Goal: Find specific page/section: Find specific page/section

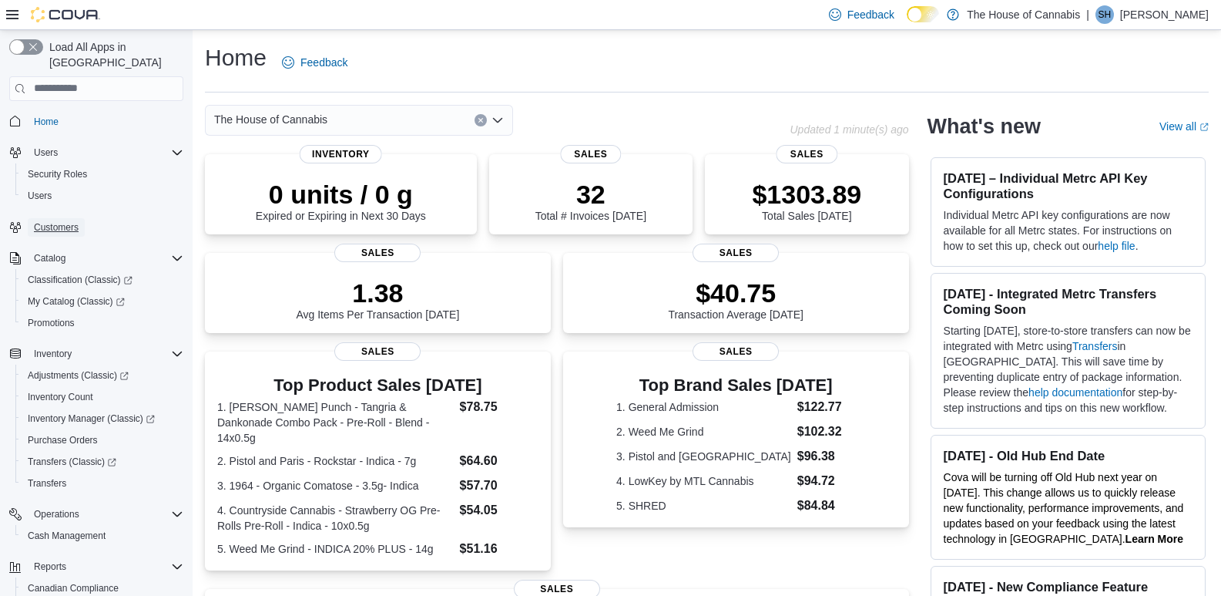
click at [52, 218] on span "Customers" at bounding box center [56, 227] width 45 height 18
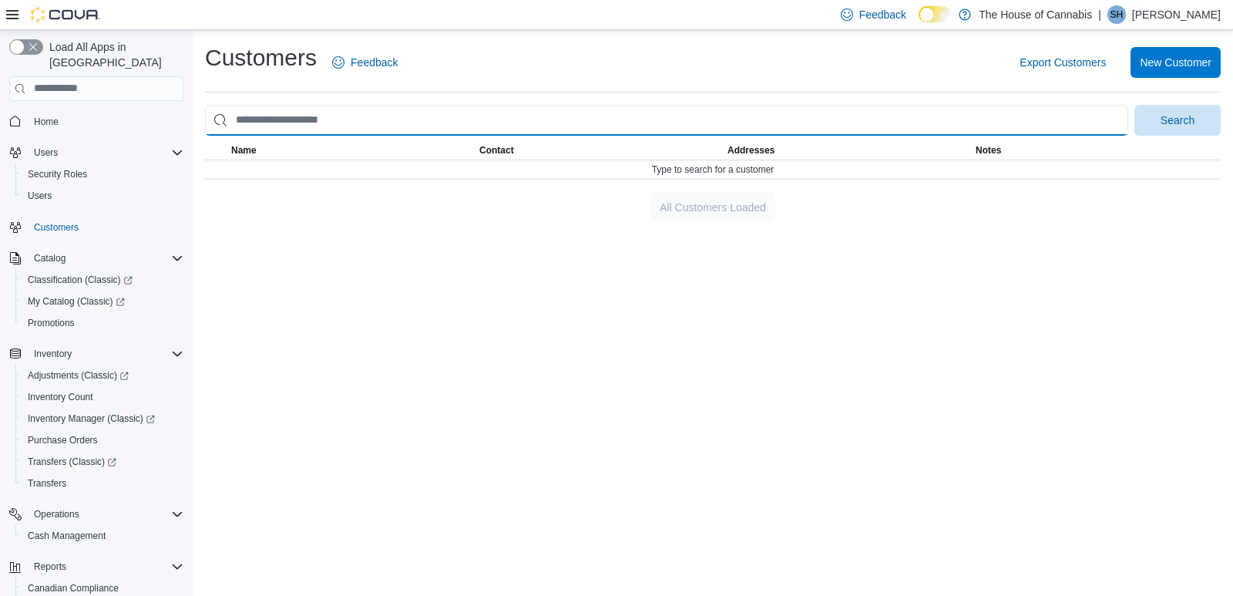
click at [348, 122] on input "search" at bounding box center [666, 120] width 923 height 31
type input "**********"
click at [1134, 105] on button "Search" at bounding box center [1177, 120] width 86 height 31
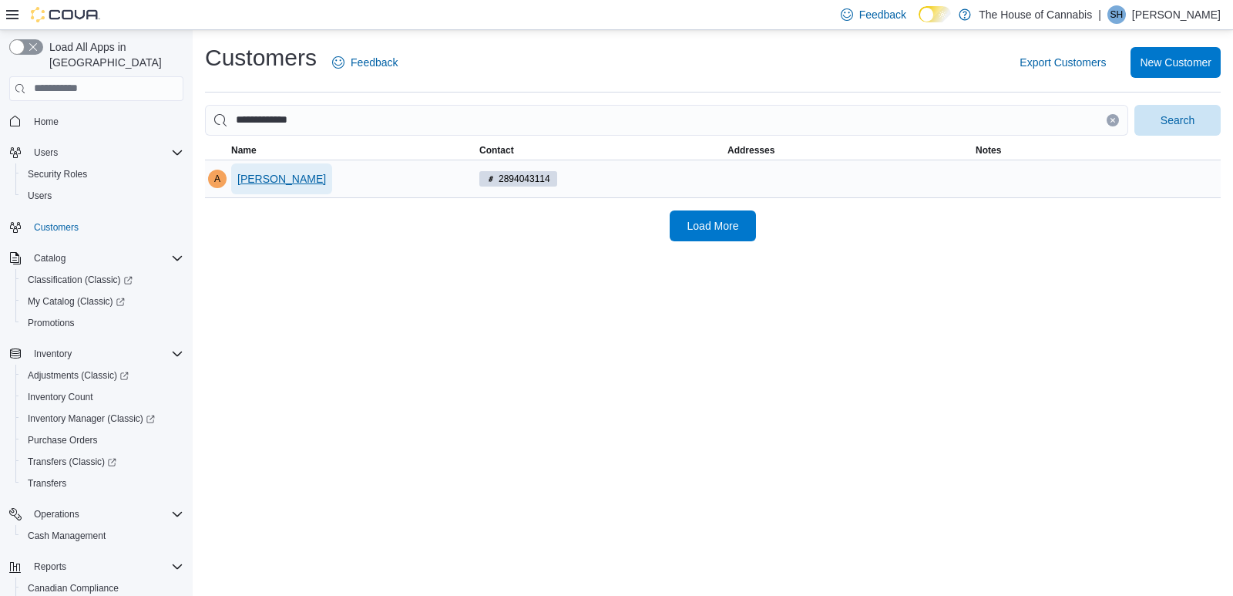
click at [275, 186] on span "[PERSON_NAME]" at bounding box center [281, 178] width 89 height 31
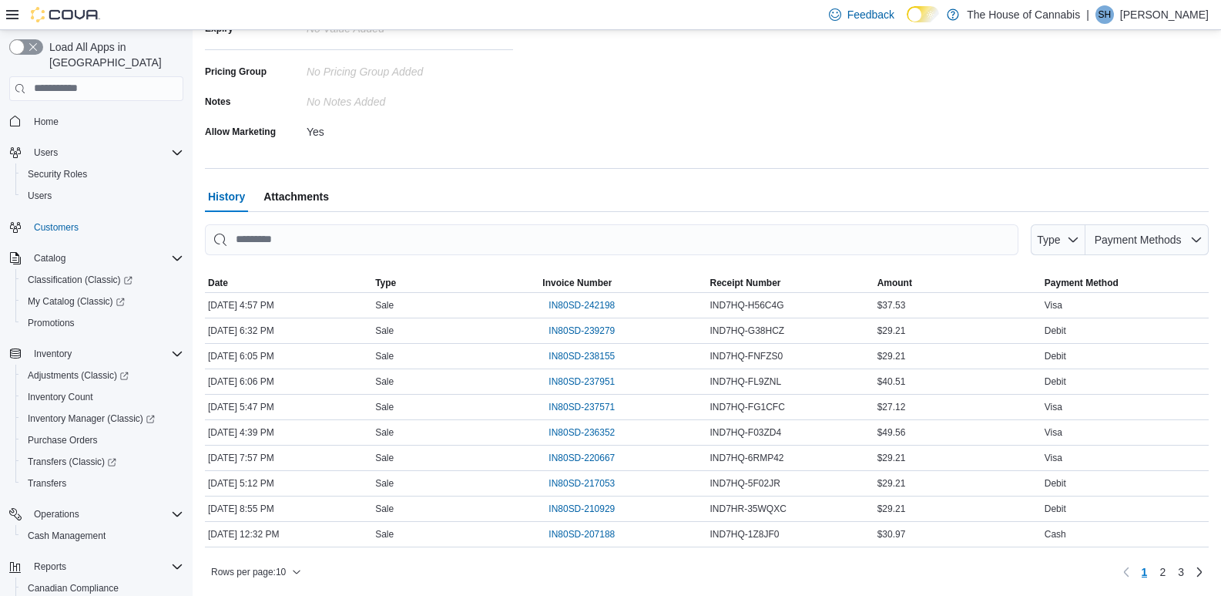
scroll to position [367, 0]
